Goal: Task Accomplishment & Management: Use online tool/utility

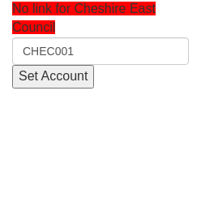
type input "CHEC001"
click at [67, 77] on input "Set Account" at bounding box center [53, 77] width 82 height 24
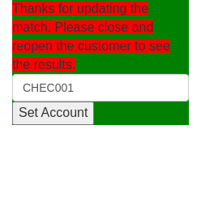
click at [76, 125] on html "Thanks for updating the match. Please close and reopen the customer to see the …" at bounding box center [100, 62] width 201 height 125
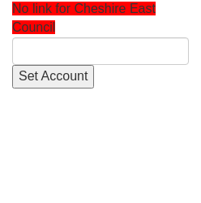
click at [72, 89] on html "No link for Cheshire East Council Set Account" at bounding box center [100, 44] width 201 height 89
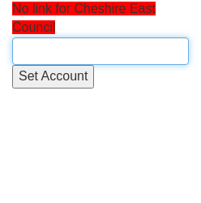
click at [97, 48] on input "text" at bounding box center [100, 51] width 177 height 28
click at [78, 55] on input "text" at bounding box center [100, 51] width 177 height 28
paste input "CHEC001"
type input "CHEC001"
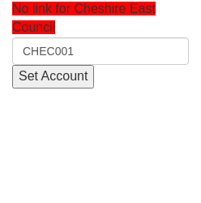
click at [58, 81] on input "Set Account" at bounding box center [53, 77] width 82 height 24
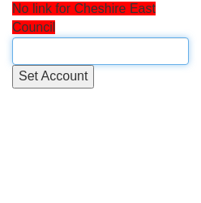
click at [96, 61] on input "text" at bounding box center [100, 51] width 177 height 28
paste input "CHEC001"
drag, startPoint x: 115, startPoint y: 48, endPoint x: -65, endPoint y: 32, distance: 180.3
click at [98, 51] on input "CHEC001" at bounding box center [100, 51] width 177 height 28
drag, startPoint x: 74, startPoint y: 46, endPoint x: -30, endPoint y: 37, distance: 104.4
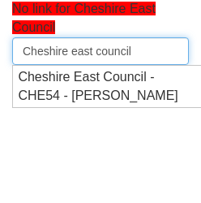
drag, startPoint x: 71, startPoint y: 48, endPoint x: 141, endPoint y: 52, distance: 69.2
click at [141, 52] on input "Cheshire east council" at bounding box center [100, 51] width 177 height 28
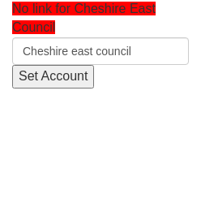
type input "Cheshire east council"
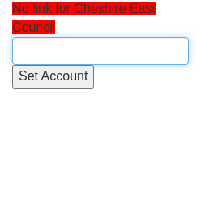
click at [75, 52] on input "text" at bounding box center [100, 51] width 177 height 28
click at [81, 50] on input "text" at bounding box center [100, 51] width 177 height 28
paste input "CHEC001"
drag, startPoint x: 112, startPoint y: 51, endPoint x: -35, endPoint y: 50, distance: 147.0
type input "CHEC001"
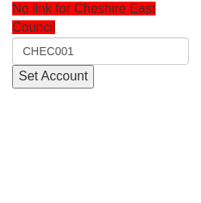
click at [45, 81] on input "Set Account" at bounding box center [53, 77] width 82 height 24
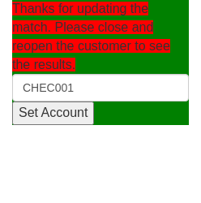
click at [66, 119] on input "Set Account" at bounding box center [53, 114] width 82 height 24
